Goal: Task Accomplishment & Management: Use online tool/utility

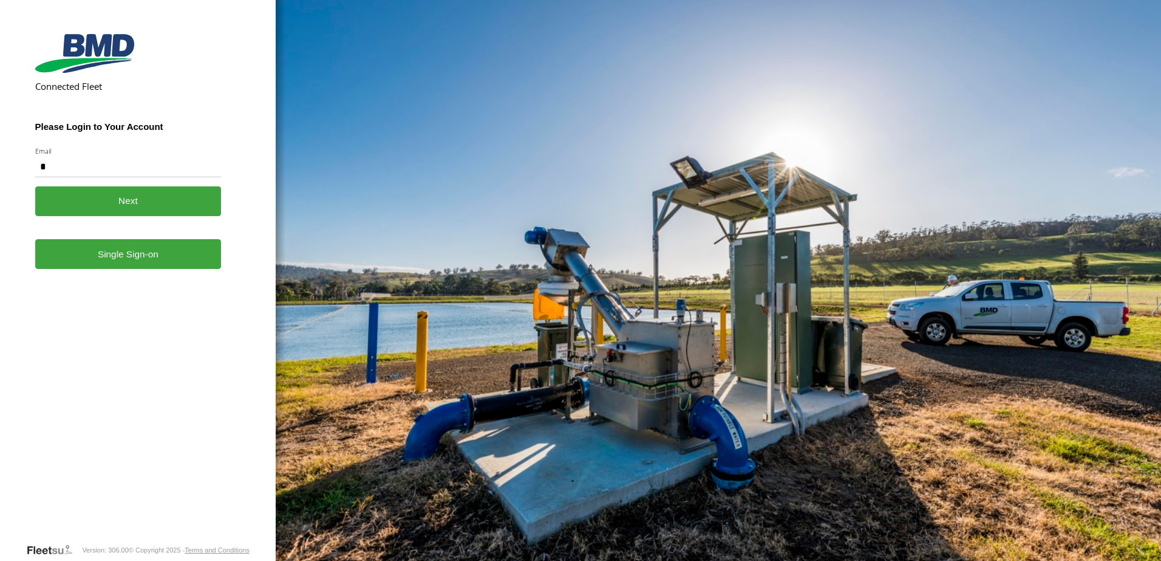
type input "**********"
click at [127, 259] on link "Single Sign-on" at bounding box center [128, 254] width 186 height 30
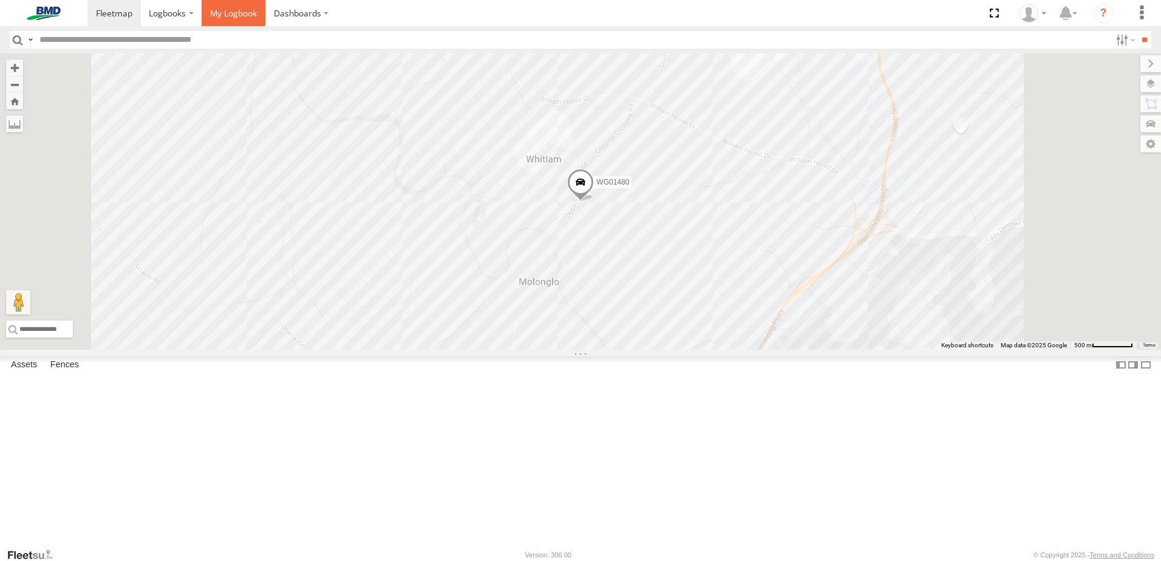
click at [242, 19] on link at bounding box center [234, 13] width 64 height 26
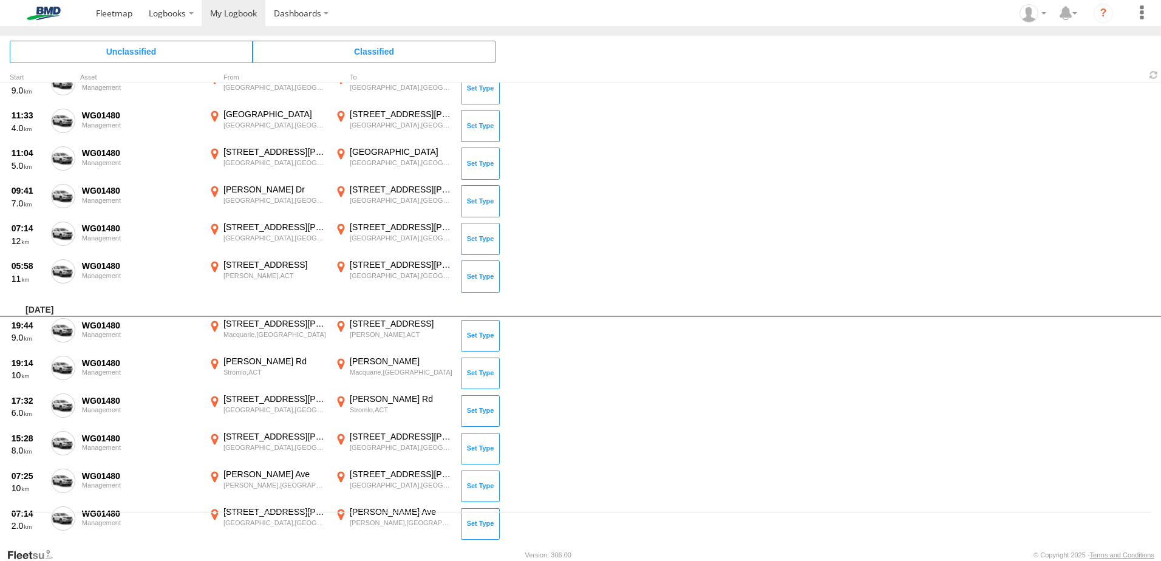
scroll to position [49, 0]
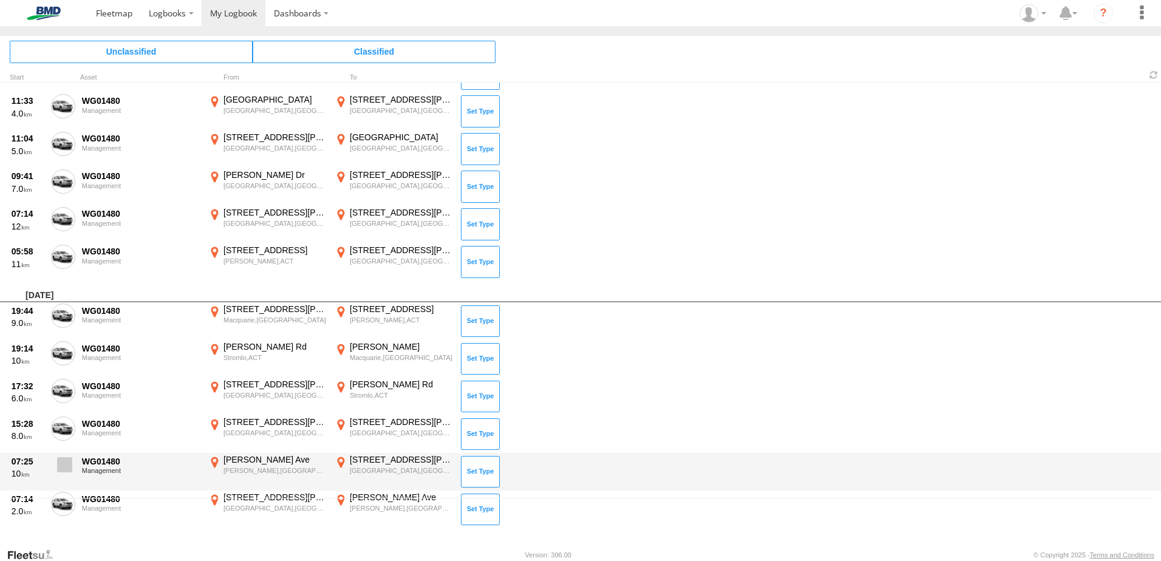
click at [0, 0] on span at bounding box center [0, 0] width 0 height 0
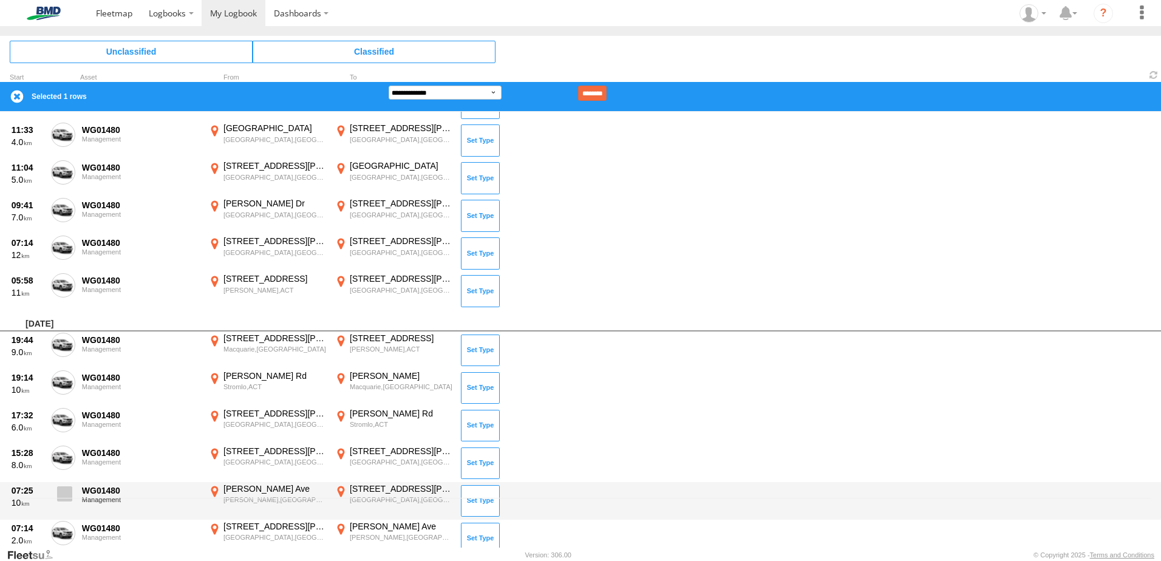
click at [67, 497] on div "Wednesday, 20th August 2025 12:45 9.0 WG01480 Management 400 John Gorton Dr Mol…" at bounding box center [580, 310] width 1161 height 495
click at [64, 496] on span at bounding box center [64, 493] width 15 height 15
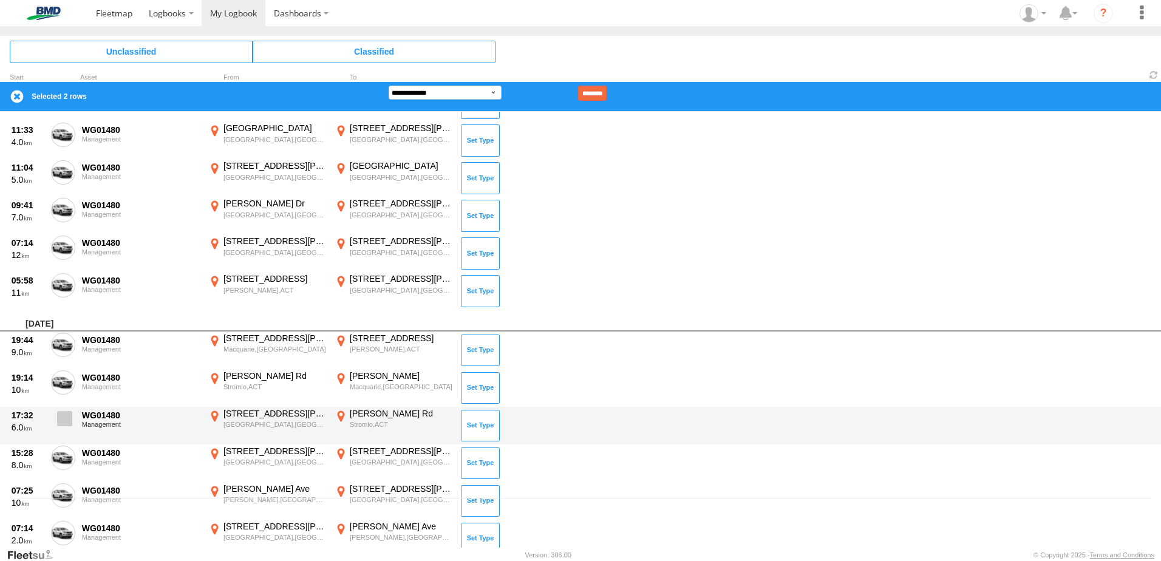
drag, startPoint x: 66, startPoint y: 460, endPoint x: 74, endPoint y: 433, distance: 28.4
click at [0, 0] on span at bounding box center [0, 0] width 0 height 0
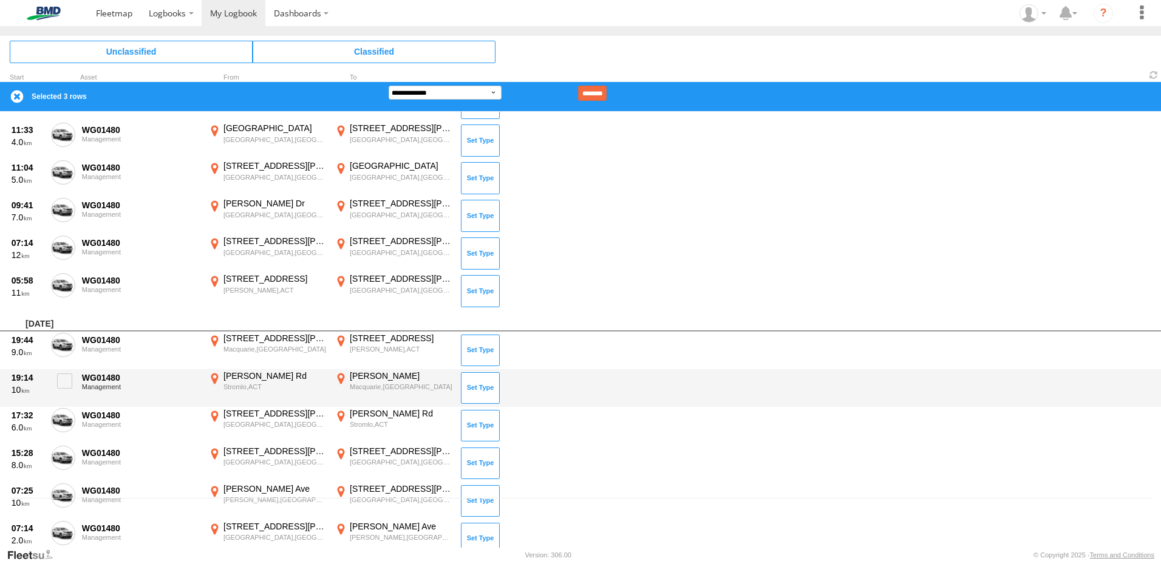
drag, startPoint x: 66, startPoint y: 416, endPoint x: 93, endPoint y: 380, distance: 45.1
click at [73, 410] on label at bounding box center [63, 422] width 24 height 28
click at [63, 377] on span at bounding box center [64, 380] width 15 height 15
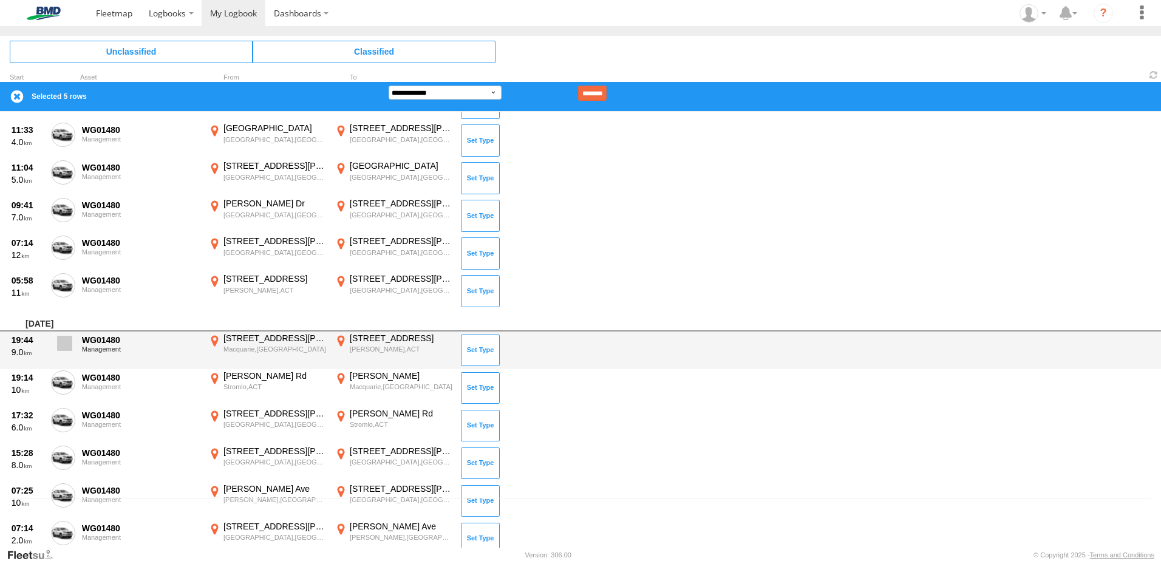
drag, startPoint x: 67, startPoint y: 341, endPoint x: 74, endPoint y: 341, distance: 6.7
click at [69, 341] on span at bounding box center [64, 343] width 15 height 15
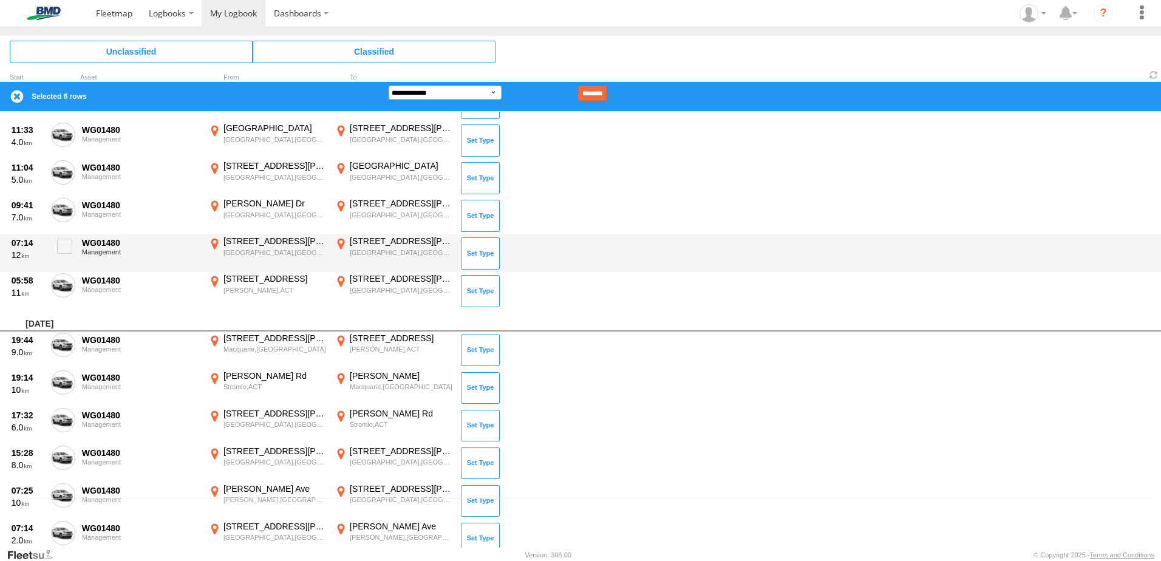
drag, startPoint x: 64, startPoint y: 284, endPoint x: 66, endPoint y: 268, distance: 15.8
click at [0, 0] on span at bounding box center [0, 0] width 0 height 0
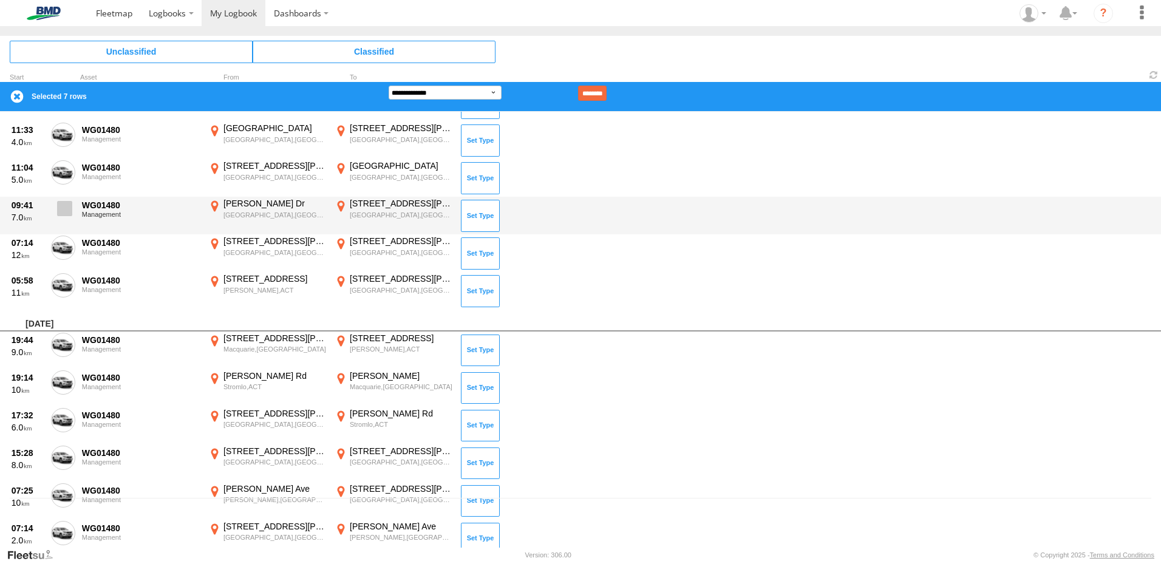
drag, startPoint x: 64, startPoint y: 243, endPoint x: 72, endPoint y: 213, distance: 31.5
click at [0, 0] on span at bounding box center [0, 0] width 0 height 0
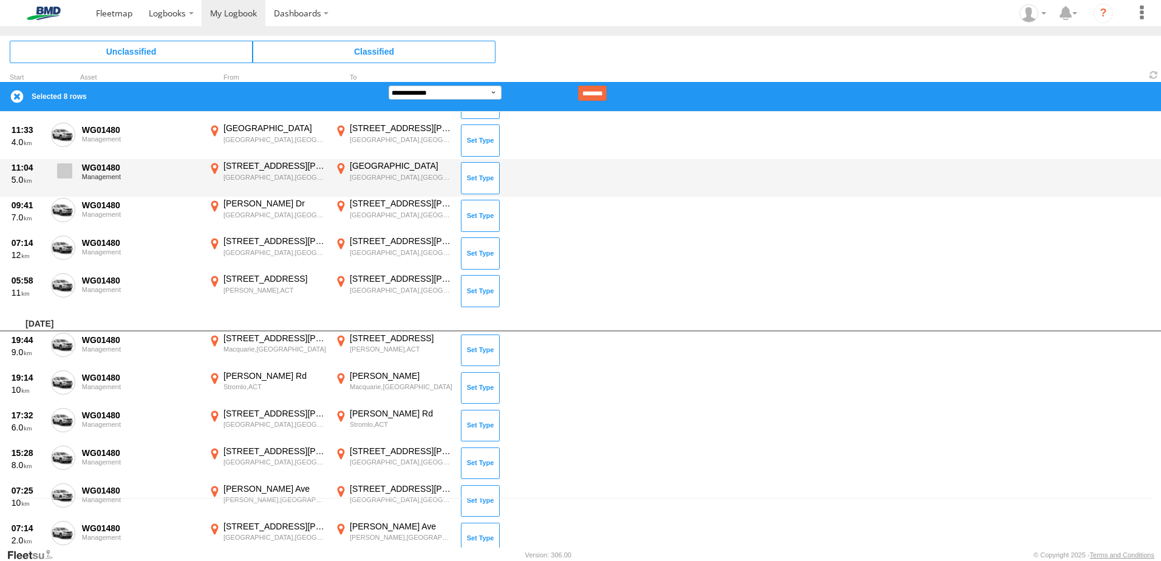
drag, startPoint x: 66, startPoint y: 203, endPoint x: 72, endPoint y: 183, distance: 21.7
click at [0, 0] on span at bounding box center [0, 0] width 0 height 0
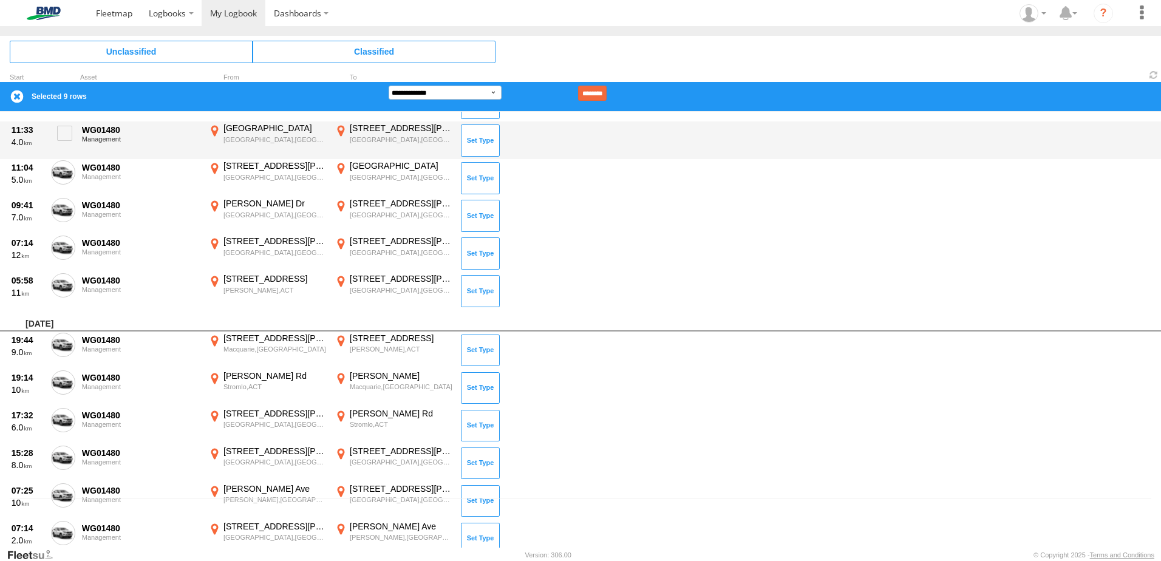
drag, startPoint x: 65, startPoint y: 166, endPoint x: 69, endPoint y: 154, distance: 12.3
click at [0, 0] on span at bounding box center [0, 0] width 0 height 0
click at [65, 130] on span at bounding box center [64, 133] width 15 height 15
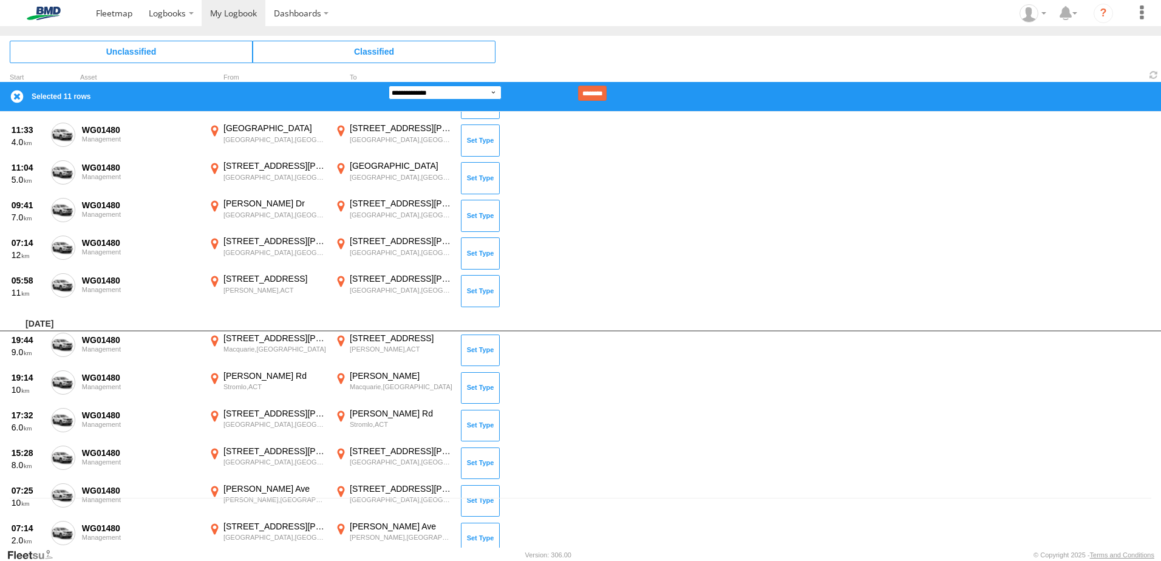
click at [495, 92] on select "**********" at bounding box center [445, 93] width 113 height 14
select select "******"
click at [389, 86] on select "**********" at bounding box center [445, 93] width 113 height 14
click at [533, 91] on input at bounding box center [539, 93] width 75 height 15
type input "*"
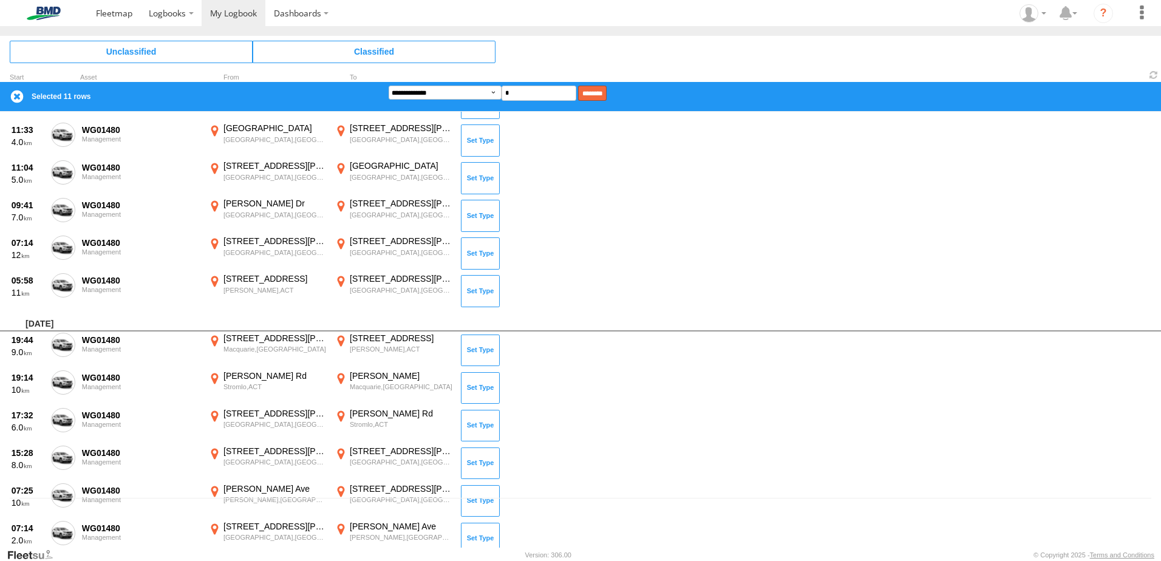
click at [607, 87] on input "********" at bounding box center [592, 93] width 29 height 15
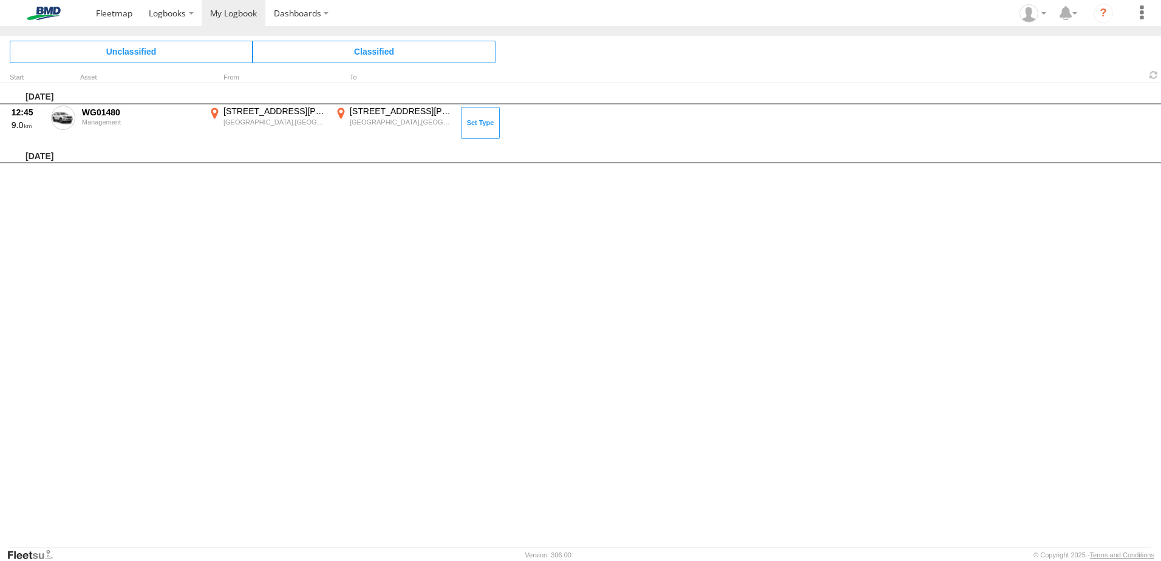
scroll to position [0, 0]
